Goal: Task Accomplishment & Management: Manage account settings

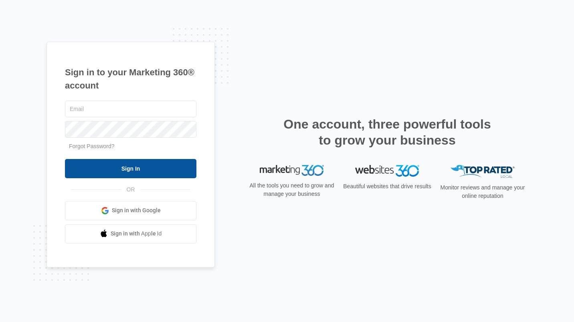
type input "[EMAIL_ADDRESS][DOMAIN_NAME]"
click at [137, 170] on input "Sign In" at bounding box center [130, 168] width 131 height 19
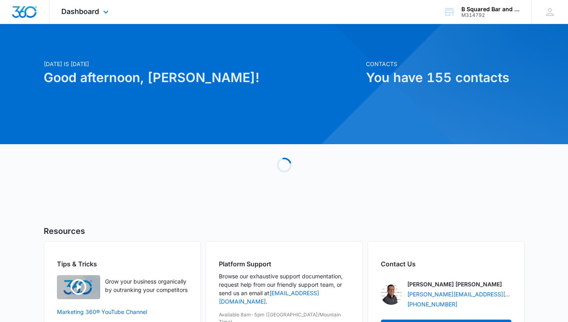
click at [101, 10] on div "Dashboard Apps Reputation Websites Forms CRM Email Social Payments POS Content …" at bounding box center [85, 12] width 73 height 24
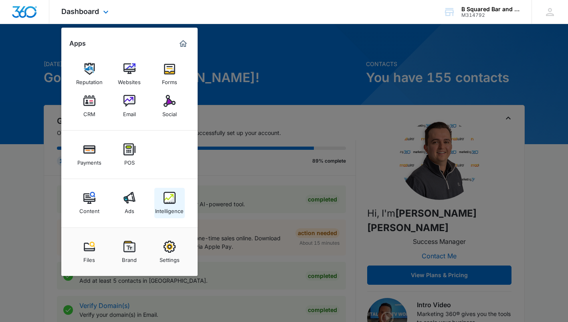
click at [173, 203] on img at bounding box center [170, 198] width 12 height 12
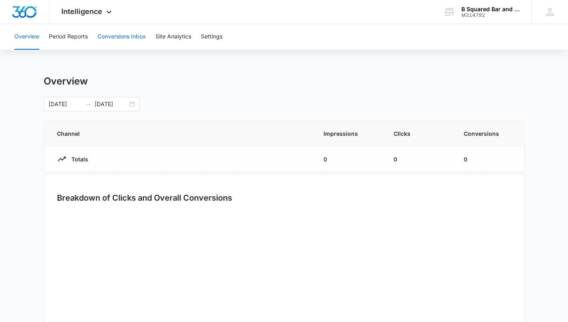
click at [115, 38] on button "Conversions Inbox" at bounding box center [121, 37] width 49 height 26
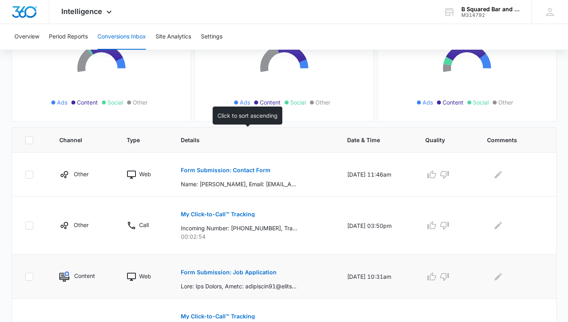
scroll to position [187, 0]
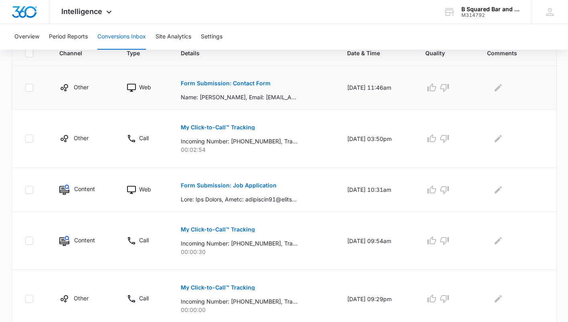
click at [288, 85] on div "Form Submission: Contact Form Name: [PERSON_NAME], Email: [EMAIL_ADDRESS][DOMAI…" at bounding box center [254, 88] width 147 height 28
click at [240, 84] on p "Form Submission: Contact Form" at bounding box center [226, 84] width 90 height 6
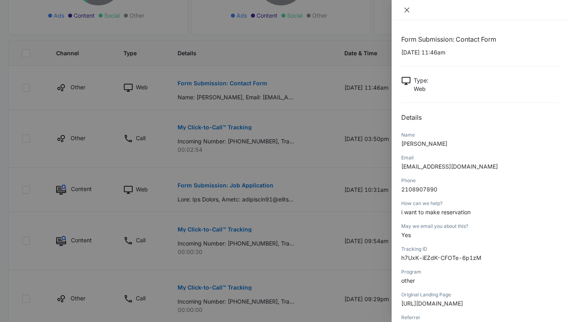
click at [406, 10] on icon "close" at bounding box center [406, 10] width 5 height 5
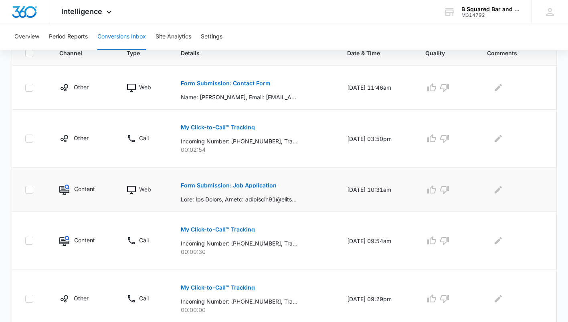
click at [279, 184] on div "Form Submission: Job Application" at bounding box center [254, 190] width 147 height 28
click at [258, 188] on p "Form Submission: Job Application" at bounding box center [229, 186] width 96 height 6
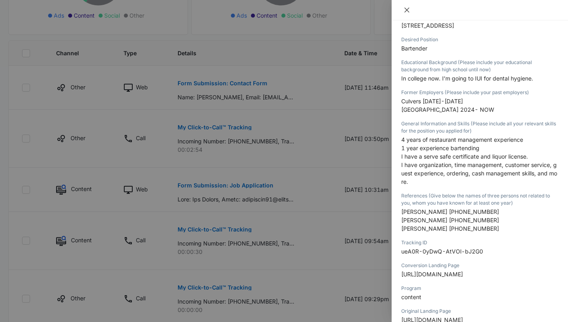
click at [405, 10] on icon "close" at bounding box center [407, 10] width 6 height 6
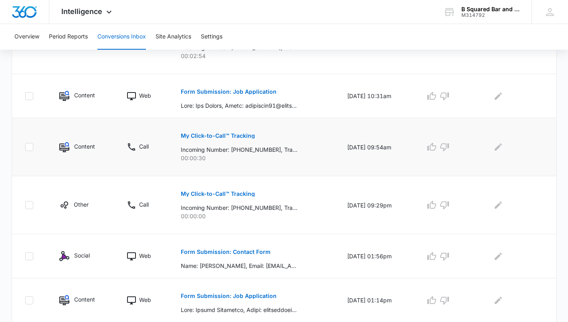
scroll to position [374, 0]
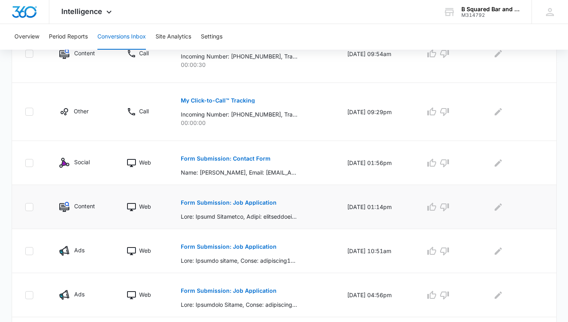
click at [265, 204] on p "Form Submission: Job Application" at bounding box center [229, 203] width 96 height 6
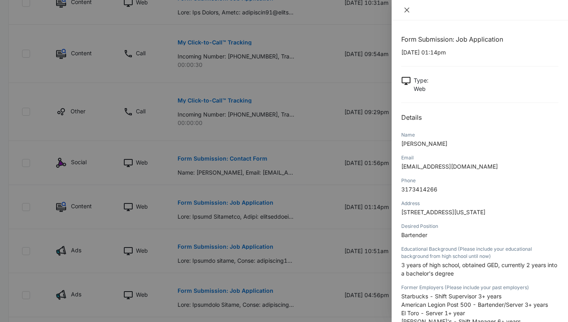
click at [405, 13] on icon "close" at bounding box center [407, 10] width 6 height 6
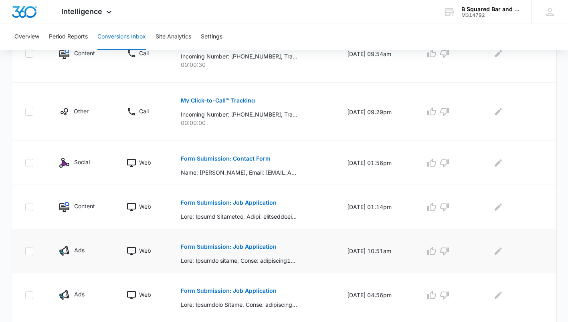
click at [258, 244] on p "Form Submission: Job Application" at bounding box center [229, 247] width 96 height 6
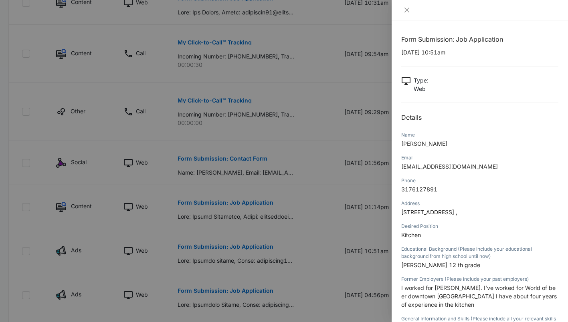
scroll to position [93, 0]
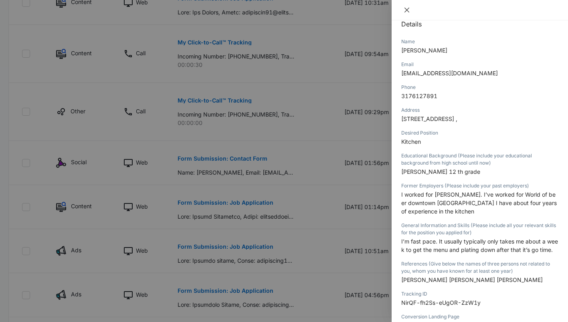
click at [407, 9] on icon "close" at bounding box center [407, 10] width 6 height 6
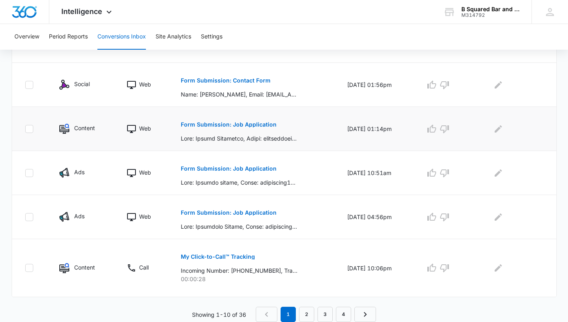
scroll to position [358, 0]
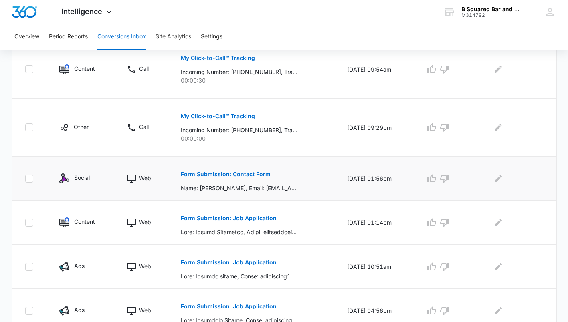
click at [273, 174] on div "Form Submission: Contact Form Name: [PERSON_NAME], Email: [EMAIL_ADDRESS][DOMAI…" at bounding box center [254, 179] width 147 height 28
click at [257, 175] on p "Form Submission: Contact Form" at bounding box center [226, 175] width 90 height 6
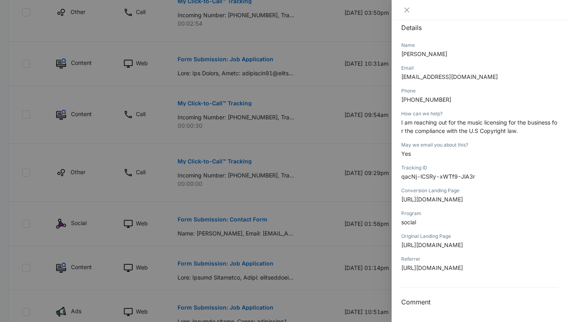
scroll to position [202, 0]
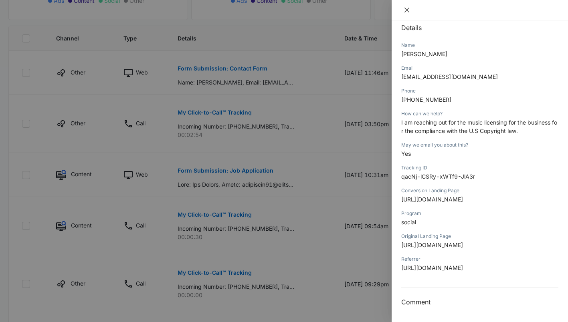
click at [408, 11] on icon "close" at bounding box center [406, 10] width 5 height 5
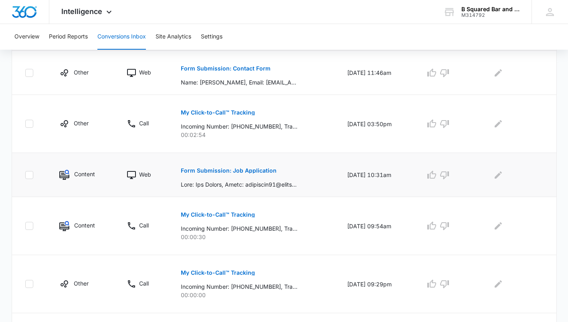
click at [251, 171] on p "Form Submission: Job Application" at bounding box center [229, 171] width 96 height 6
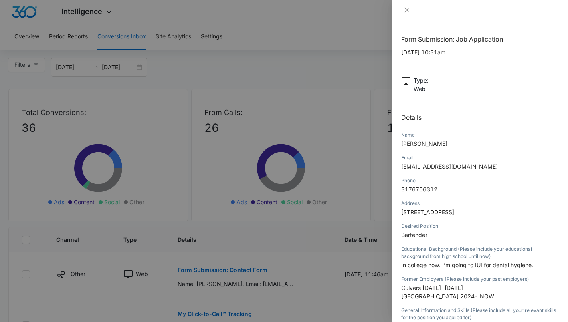
scroll to position [93, 0]
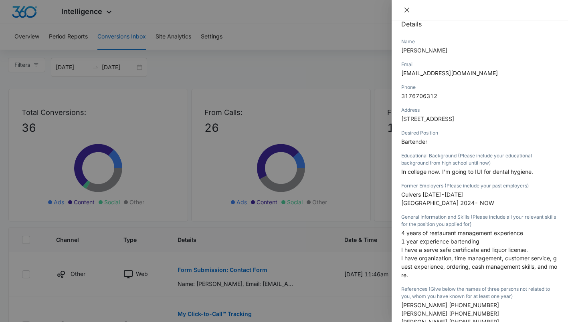
click at [406, 8] on icon "close" at bounding box center [407, 10] width 6 height 6
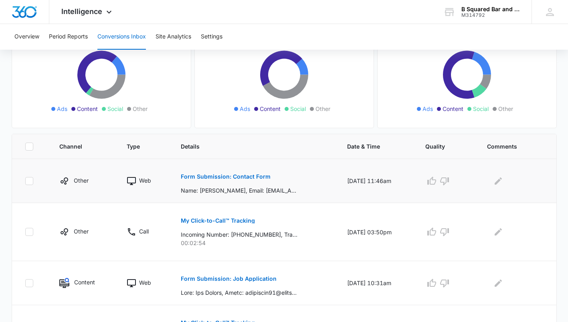
click at [277, 178] on div "Form Submission: Contact Form Name: [PERSON_NAME], Email: [EMAIL_ADDRESS][DOMAI…" at bounding box center [254, 181] width 147 height 28
click at [277, 177] on div "Form Submission: Contact Form Name: [PERSON_NAME], Email: [EMAIL_ADDRESS][DOMAI…" at bounding box center [254, 181] width 147 height 28
click at [253, 178] on p "Form Submission: Contact Form" at bounding box center [226, 177] width 90 height 6
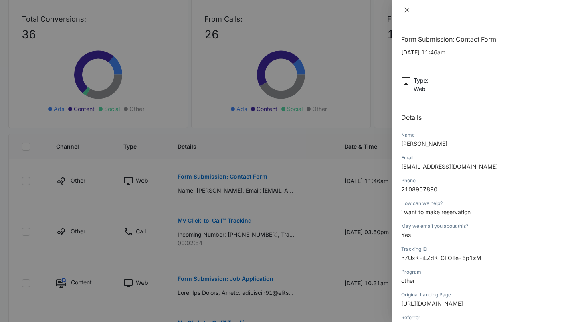
click at [409, 10] on icon "close" at bounding box center [407, 10] width 6 height 6
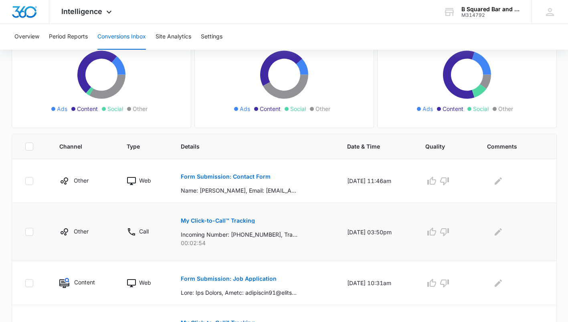
scroll to position [187, 0]
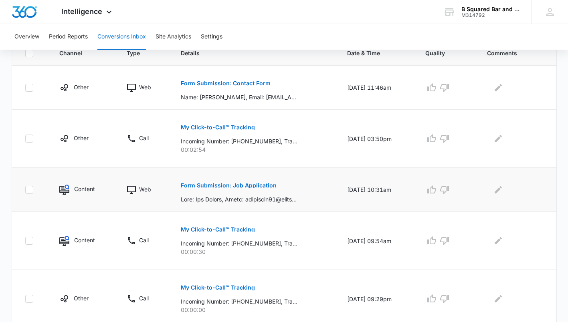
click at [261, 188] on button "Form Submission: Job Application" at bounding box center [229, 185] width 96 height 19
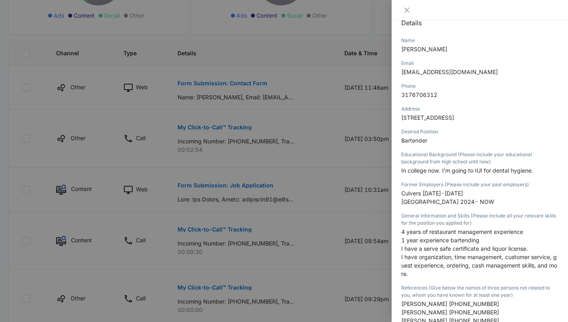
scroll to position [93, 0]
click at [405, 10] on icon "close" at bounding box center [407, 10] width 6 height 6
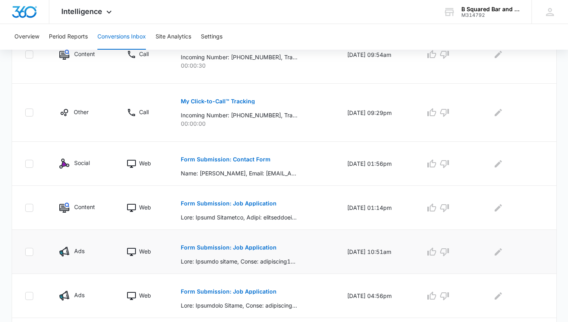
scroll to position [374, 0]
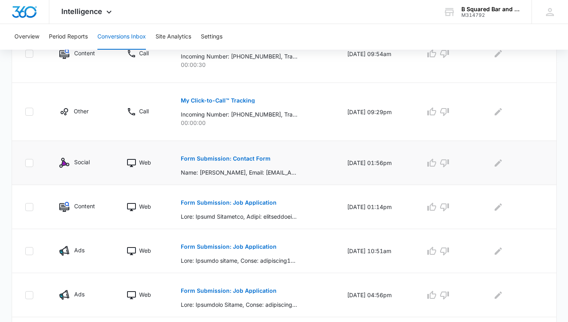
click at [250, 154] on button "Form Submission: Contact Form" at bounding box center [226, 158] width 90 height 19
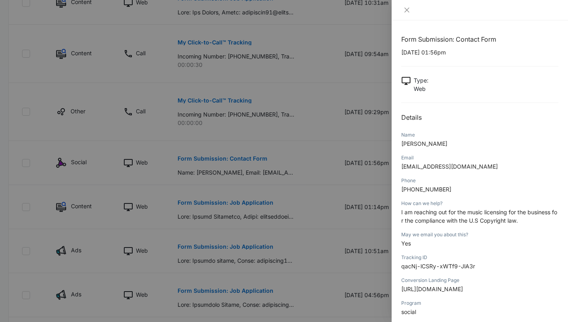
scroll to position [90, 0]
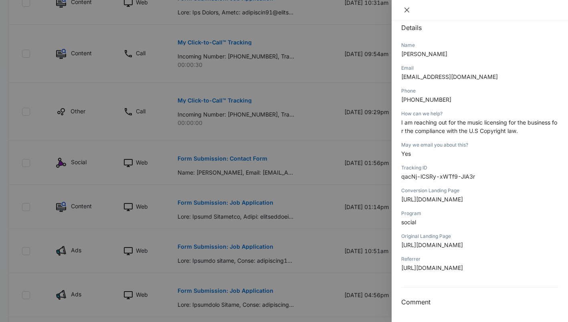
click at [410, 10] on icon "close" at bounding box center [407, 10] width 6 height 6
